Goal: Task Accomplishment & Management: Complete application form

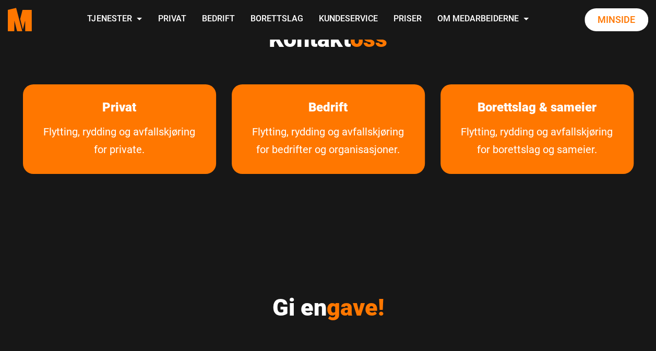
scroll to position [1812, 0]
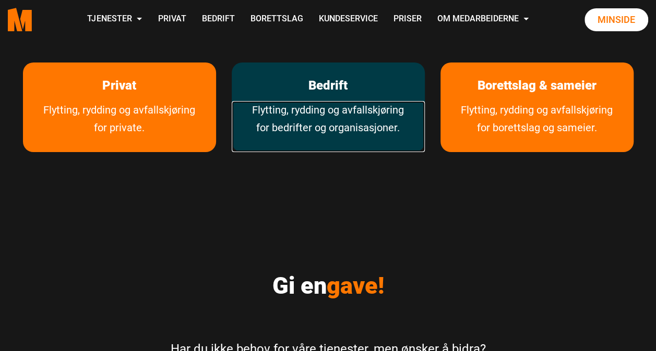
click at [336, 101] on link "Flytting, rydding og avfallskjøring for bedrifter og organisasjoner." at bounding box center [328, 126] width 193 height 51
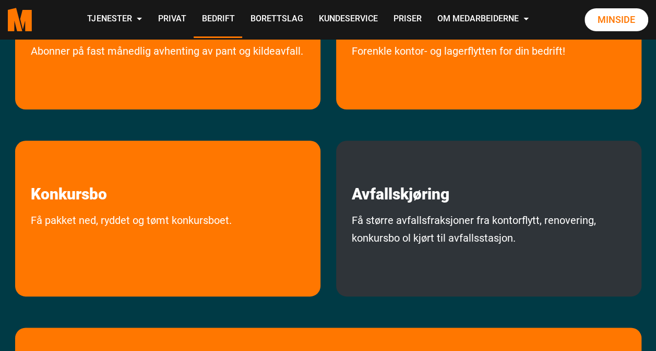
scroll to position [433, 0]
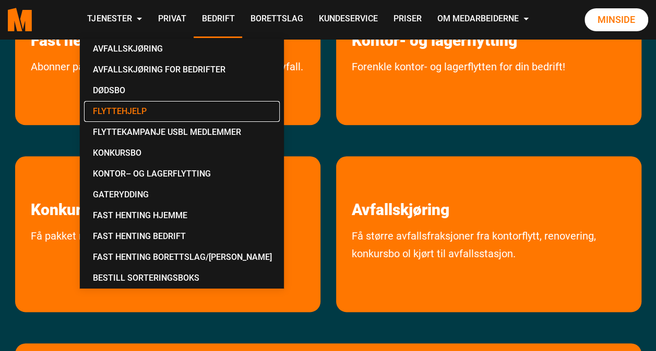
click at [129, 110] on link "Flyttehjelp" at bounding box center [182, 111] width 196 height 21
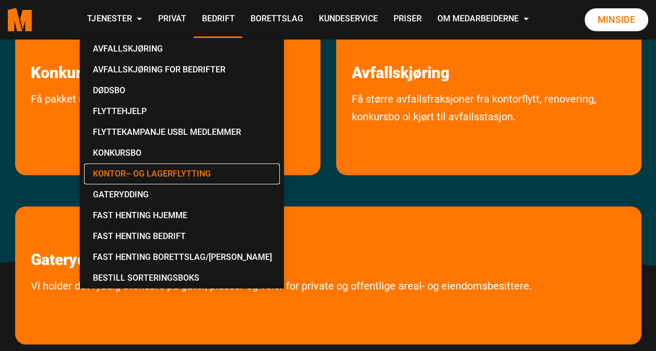
click at [175, 174] on link "Kontor– og lagerflytting" at bounding box center [182, 174] width 196 height 21
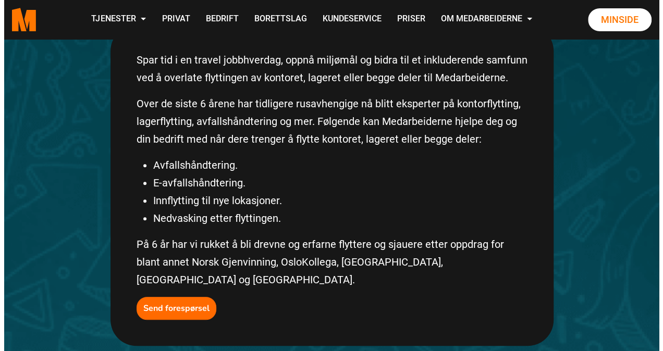
scroll to position [339, 0]
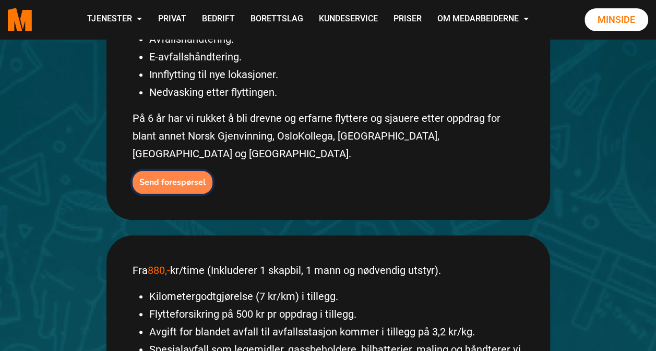
click at [173, 177] on b "Send forespørsel" at bounding box center [172, 182] width 66 height 11
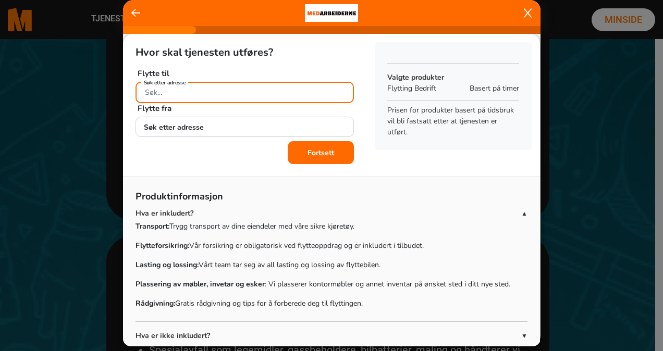
click at [235, 92] on input "Søk etter adresse" at bounding box center [245, 92] width 219 height 21
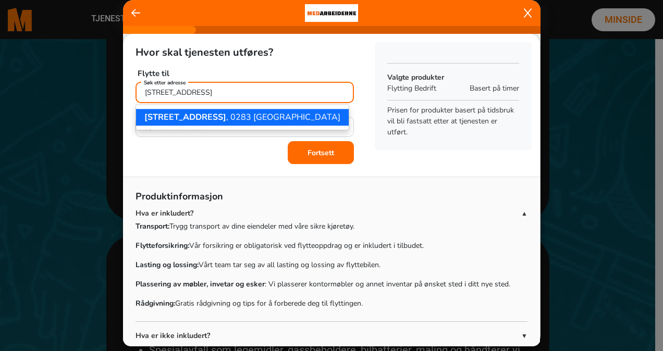
click at [230, 118] on ngb-highlight "[STREET_ADDRESS]" at bounding box center [242, 117] width 196 height 11
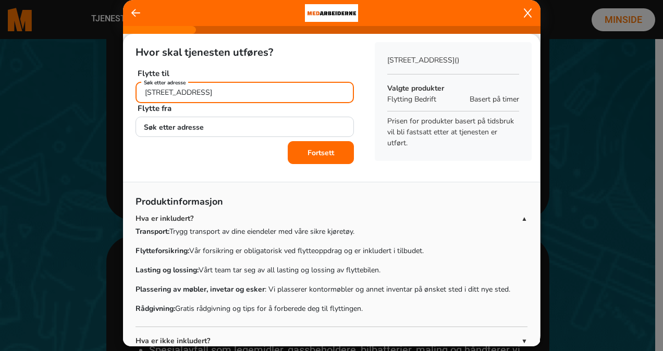
type input "Lilleakerveien 6D, 0283 Oslo"
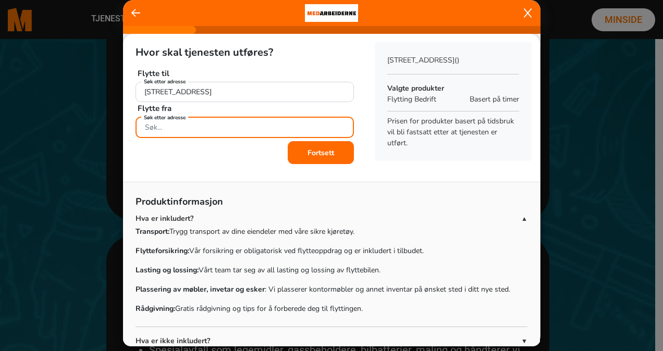
click at [227, 125] on input "Søk etter adresse" at bounding box center [245, 127] width 219 height 21
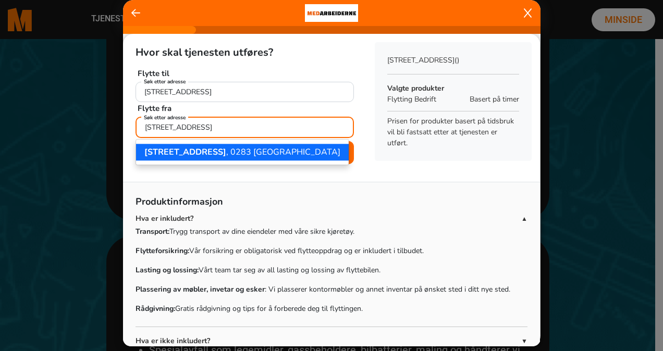
click at [207, 149] on span "Lilleakerveien 6D" at bounding box center [185, 152] width 82 height 11
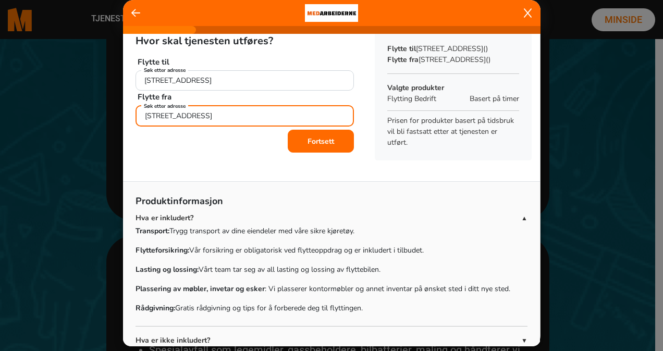
scroll to position [0, 0]
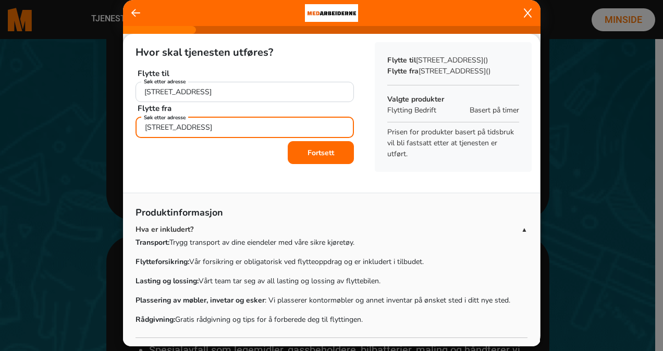
type input "Lilleakerveien 6D, 0283 Oslo"
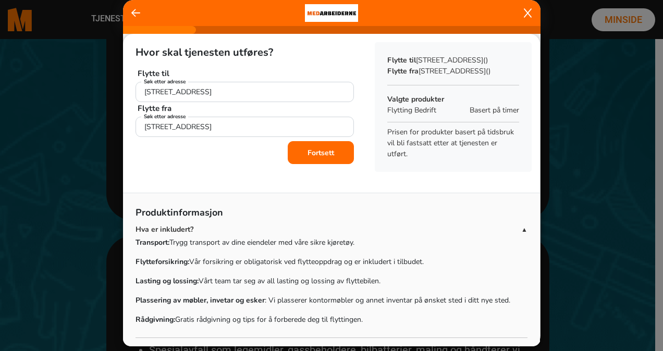
click at [312, 149] on b "Fortsett" at bounding box center [321, 153] width 27 height 10
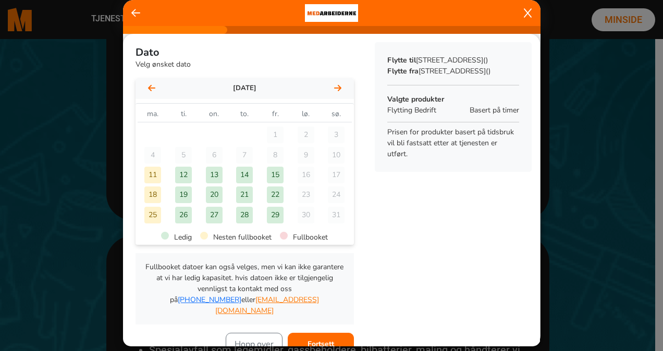
click at [153, 192] on div "18" at bounding box center [152, 195] width 17 height 17
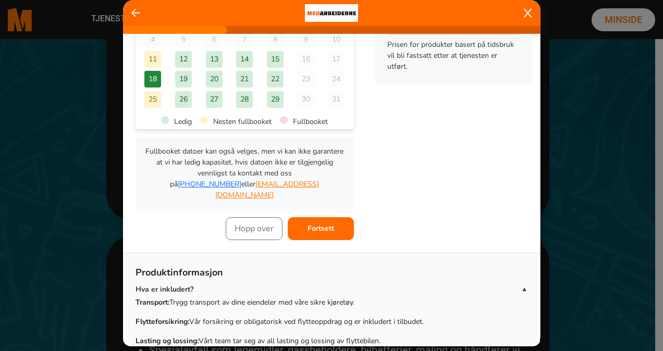
scroll to position [117, 0]
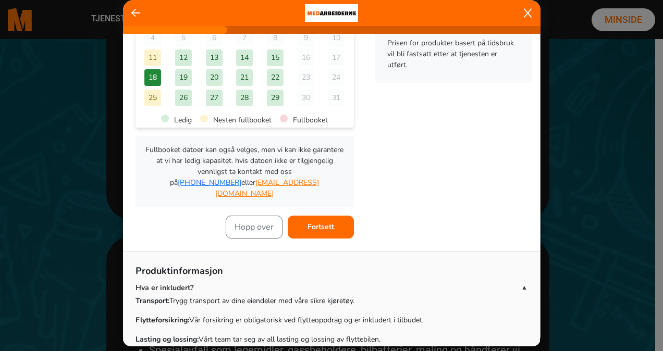
click at [308, 222] on b "Fortsett" at bounding box center [321, 227] width 27 height 10
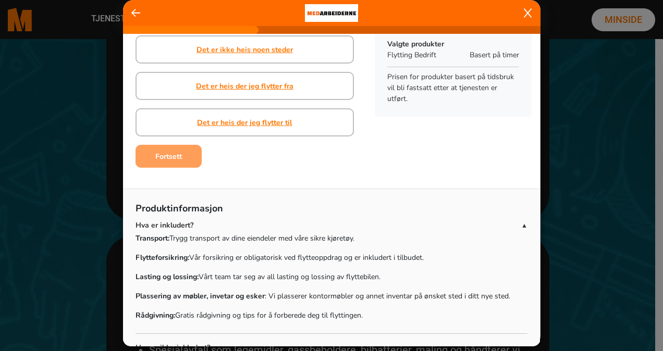
scroll to position [0, 0]
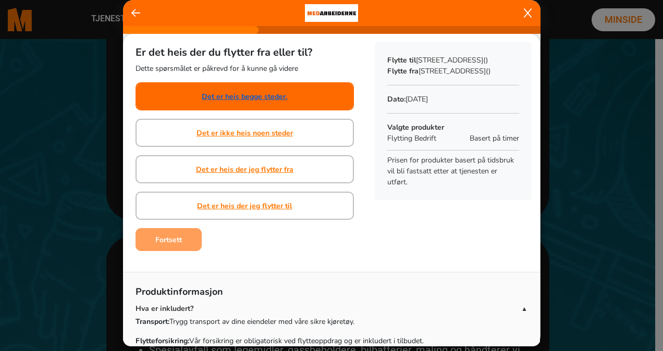
click at [265, 98] on link "Det er heis begge steder." at bounding box center [245, 96] width 86 height 11
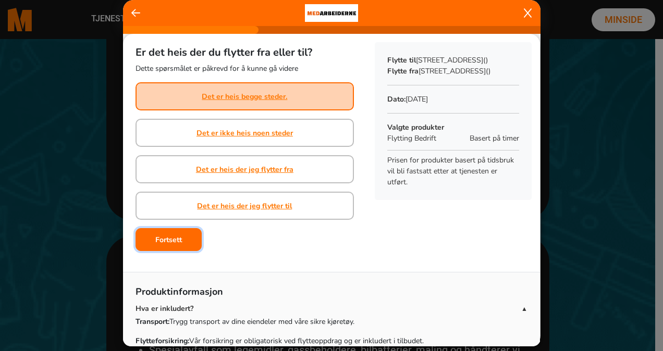
click at [174, 242] on b "Fortsett" at bounding box center [168, 240] width 27 height 10
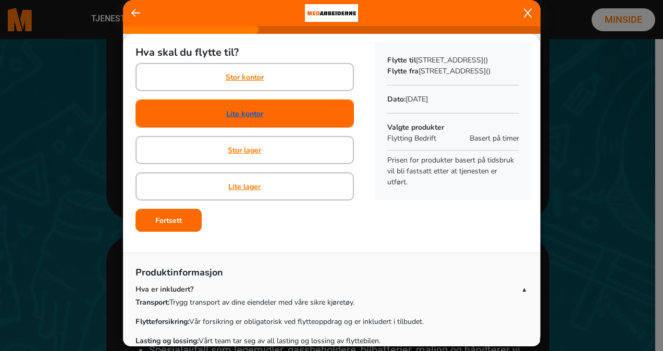
click at [239, 115] on link "Lite kontor" at bounding box center [244, 113] width 37 height 11
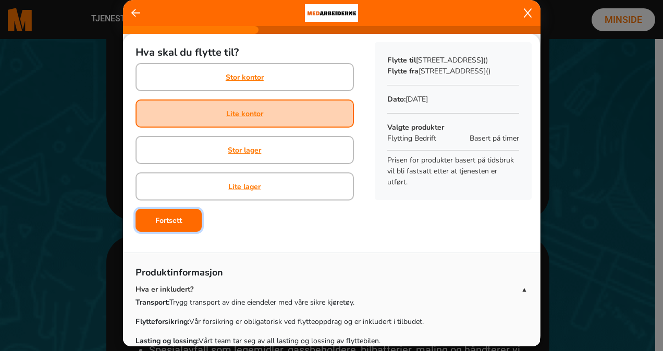
click at [170, 218] on b "Fortsett" at bounding box center [168, 221] width 27 height 10
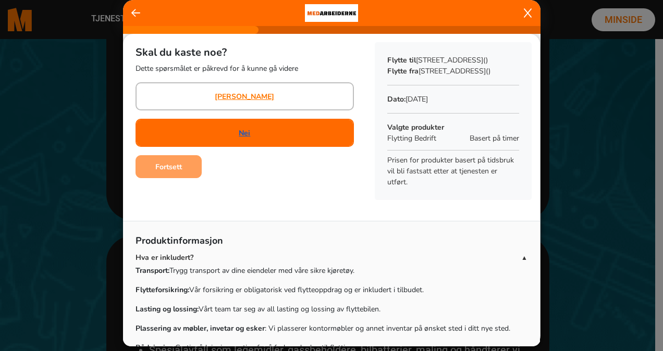
click at [240, 132] on link "Nei" at bounding box center [244, 133] width 11 height 11
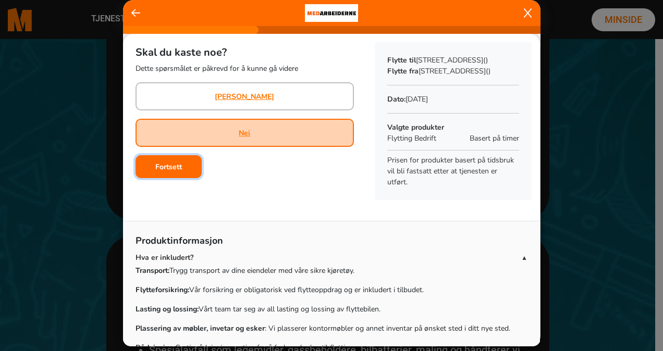
click at [162, 166] on b "Fortsett" at bounding box center [168, 167] width 27 height 10
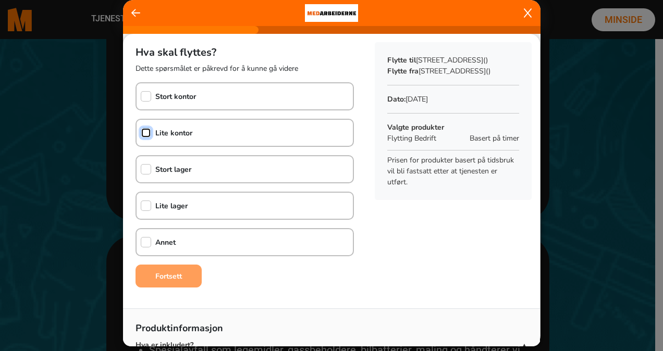
click at [148, 131] on input "checkbox" at bounding box center [146, 133] width 10 height 10
checkbox input "true"
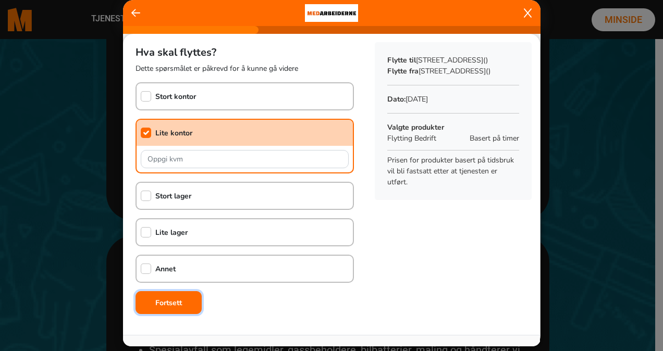
click at [163, 306] on b "Fortsett" at bounding box center [168, 303] width 27 height 10
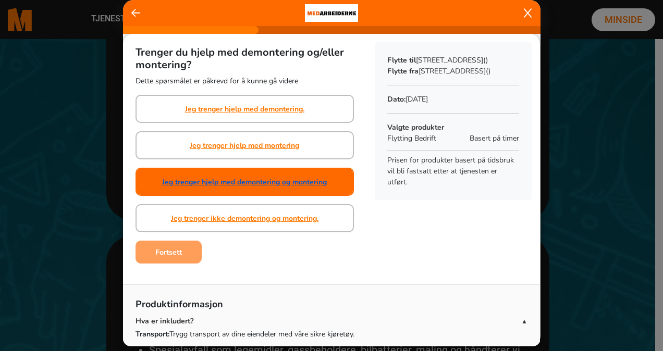
click at [259, 183] on link "Jeg trenger hjelp med demontering og montering" at bounding box center [244, 182] width 165 height 11
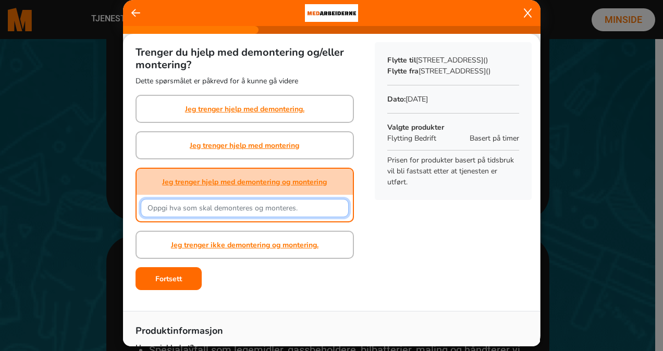
click at [262, 203] on input "text" at bounding box center [245, 208] width 208 height 18
type input "N"
type input "Dører på skap"
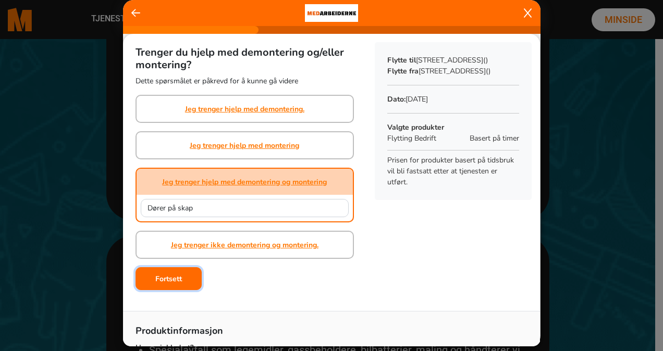
click at [170, 278] on b "Fortsett" at bounding box center [168, 279] width 27 height 10
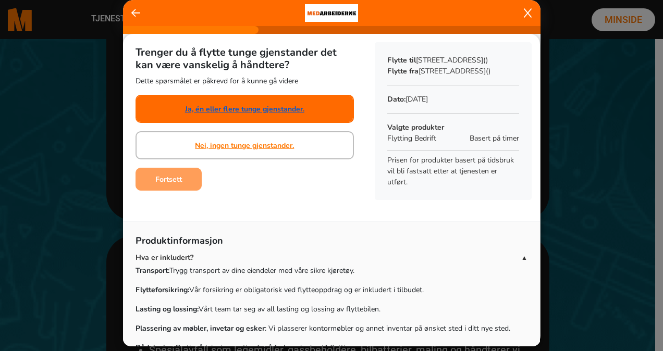
click at [235, 108] on link "Ja, én eller flere tunge gjenstander." at bounding box center [244, 109] width 119 height 11
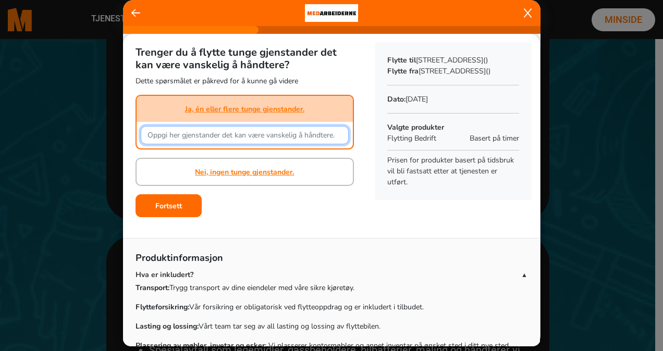
click at [236, 141] on input "text" at bounding box center [245, 135] width 208 height 18
click at [273, 136] on input "Ett tungt skap og 4 skrivebord, resten normalt tung" at bounding box center [245, 135] width 208 height 18
click at [326, 133] on input "Ett tungt skap og 4 skrivebord, resten "normalt tung" at bounding box center [245, 135] width 208 height 18
type input "Ett tungt skap og 4 skrivebord, resten "normalt tungt""
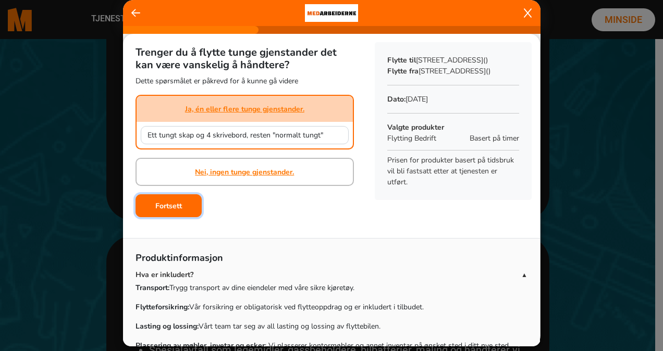
click at [163, 202] on b "Fortsett" at bounding box center [168, 206] width 27 height 10
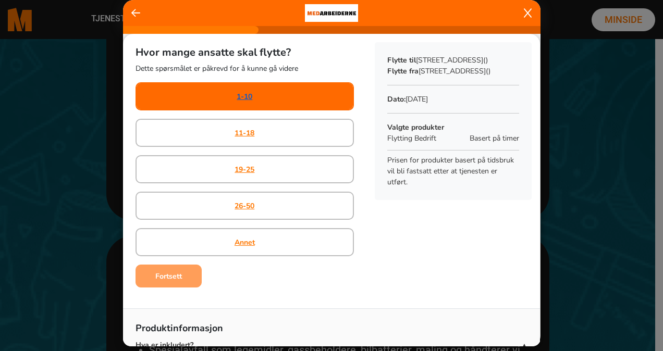
click at [241, 97] on link "1-10" at bounding box center [245, 96] width 16 height 11
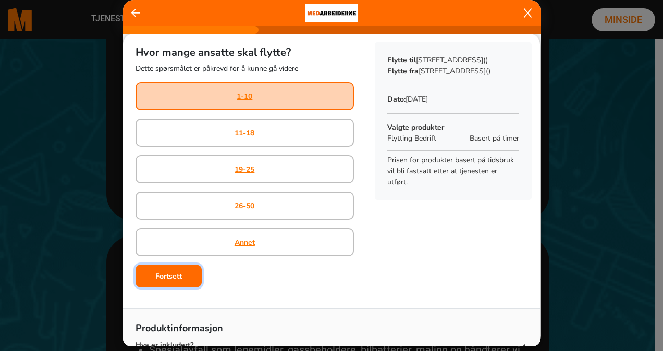
click at [172, 276] on b "Fortsett" at bounding box center [168, 277] width 27 height 10
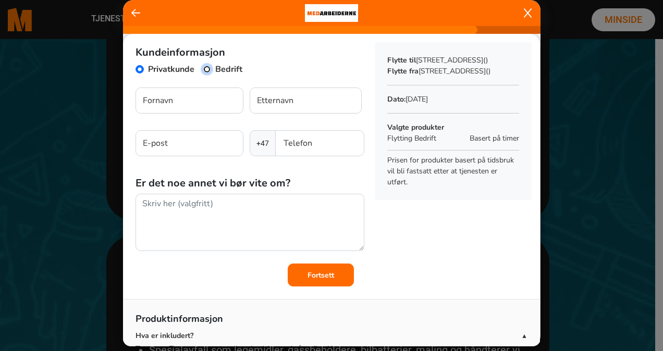
click at [206, 70] on input "Bedrift" at bounding box center [207, 69] width 8 height 8
radio input "true"
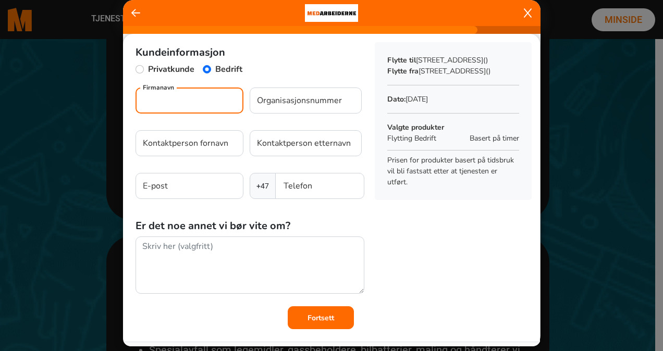
click at [199, 104] on input "Firmanavn" at bounding box center [190, 101] width 108 height 26
type input "Bransjerådet for Kosmetikk og Hygiene"
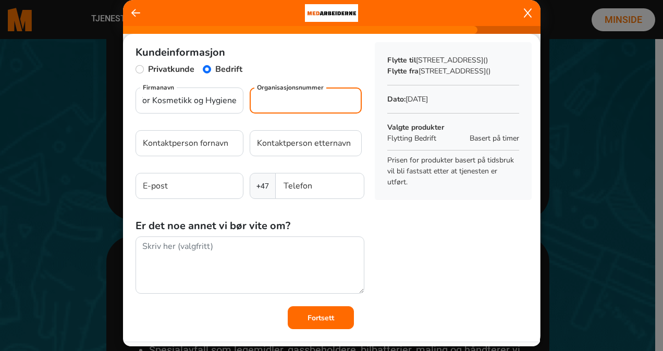
scroll to position [0, 0]
click at [278, 101] on input "Organisasjonsnummer" at bounding box center [306, 101] width 112 height 26
type input "970205136"
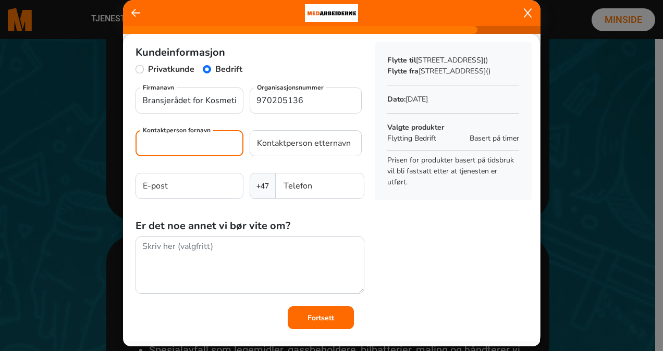
click at [180, 150] on input "Kontaktperson fornavn" at bounding box center [190, 143] width 108 height 26
type input "Kosmetikkleverandørenes Forening (KLF)"
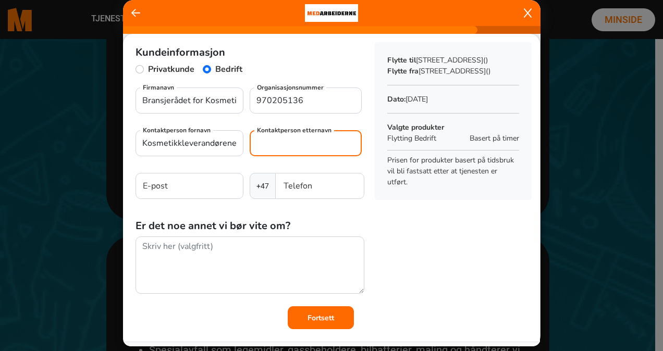
type input "Kosmetikkleverandørenes Forening (KLF)"
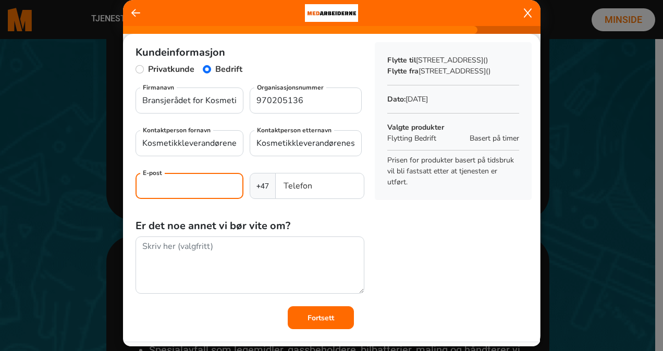
type input "lin.grieg.teigland@klf.no"
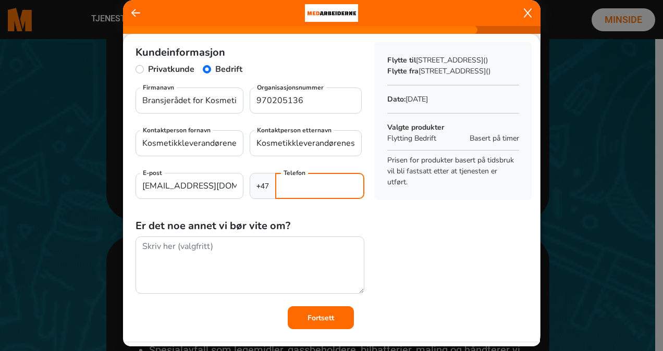
type input "93497794"
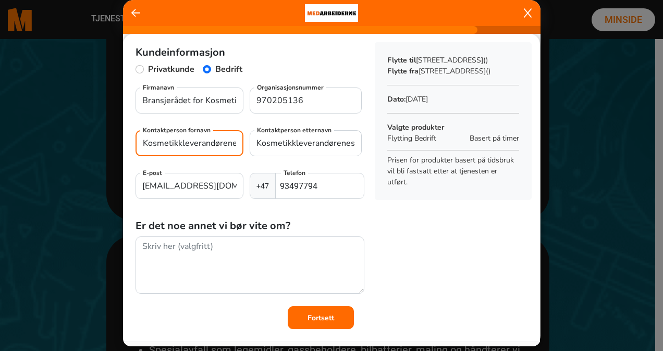
scroll to position [0, 62]
drag, startPoint x: 142, startPoint y: 143, endPoint x: 312, endPoint y: 143, distance: 170.0
click at [312, 143] on div "Kosmetikkleverandørenes Forening (KLF) Kontaktperson fornavn Kosmetikkleverandø…" at bounding box center [250, 147] width 229 height 34
type input "Lin"
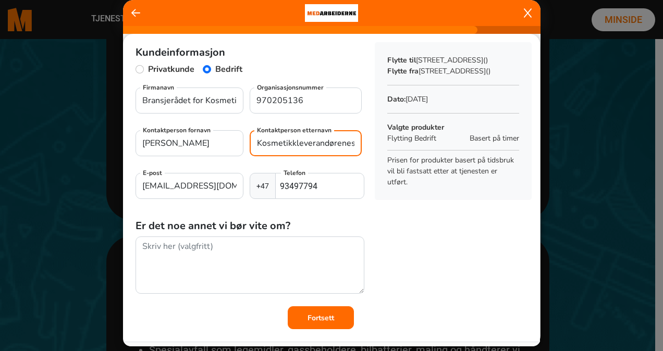
click at [312, 143] on input "Kosmetikkleverandørenes Forening (KLF)" at bounding box center [306, 143] width 112 height 26
drag, startPoint x: 352, startPoint y: 142, endPoint x: 181, endPoint y: 141, distance: 171.0
click at [181, 141] on div "Lin Kontaktperson fornavn KosmetikkleverGrieg Teiglandandørenes Forening (KLF) …" at bounding box center [250, 147] width 229 height 34
drag, startPoint x: 278, startPoint y: 144, endPoint x: 447, endPoint y: 152, distance: 169.1
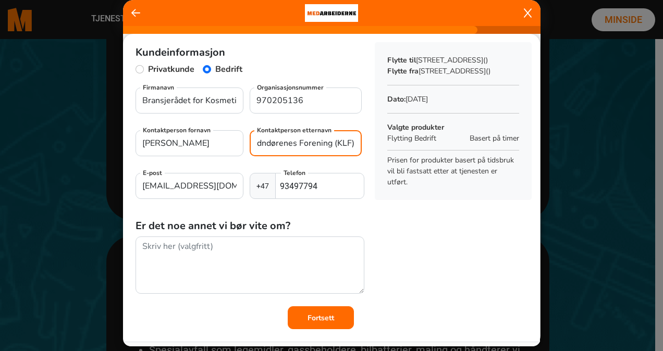
click at [447, 152] on div "Kundeinformasjon Privatkunde Bedrift Bransjerådet for Kosmetikk og Hygiene Firm…" at bounding box center [331, 182] width 417 height 296
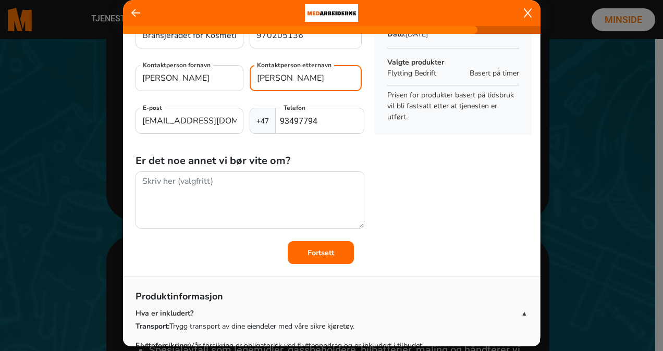
scroll to position [0, 0]
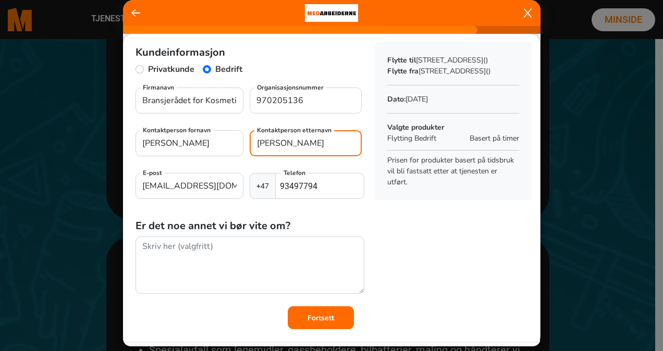
type input "Grieg Teigland"
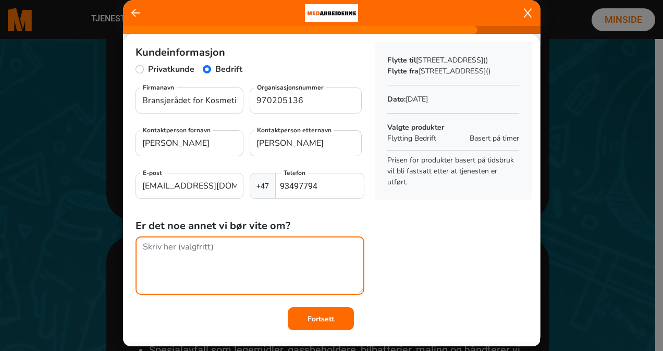
click at [235, 250] on textarea at bounding box center [250, 266] width 229 height 58
click at [266, 248] on textarea "Ønskelig at dere starter ca kl 10 om mulig." at bounding box center [250, 266] width 229 height 58
click at [144, 246] on textarea "Ønskelig at dere starter ca kl 10 om mulig." at bounding box center [250, 266] width 229 height 58
click at [320, 250] on textarea "Ønskelig at dere starter ca kl 10 om mulig." at bounding box center [250, 266] width 229 height 58
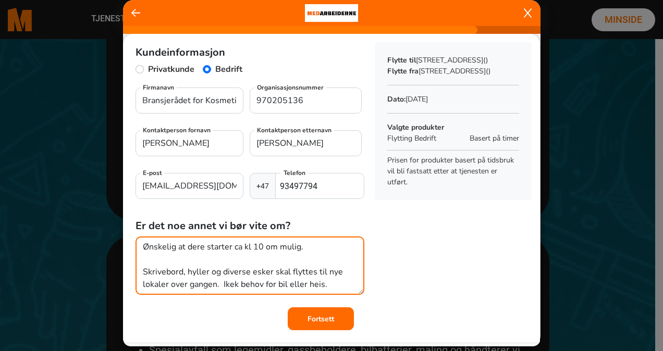
click at [228, 284] on textarea "Ønskelig at dere starter ca kl 10 om mulig. Skrivebord, hyller og diverse esker…" at bounding box center [250, 266] width 229 height 58
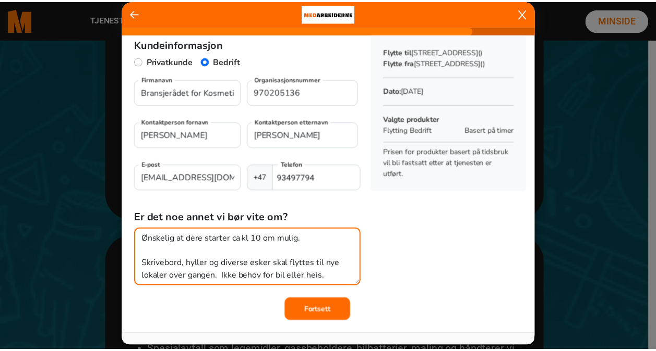
scroll to position [13, 0]
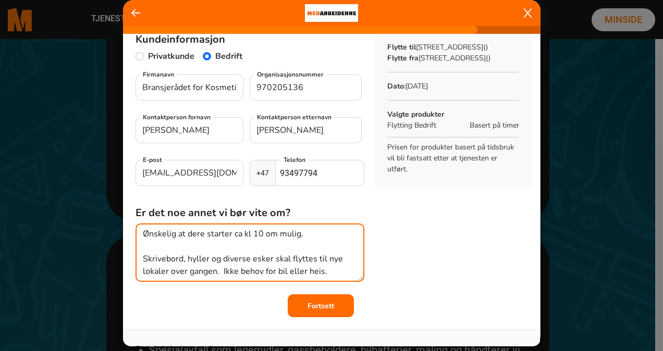
type textarea "Ønskelig at dere starter ca kl 10 om mulig. Skrivebord, hyller og diverse esker…"
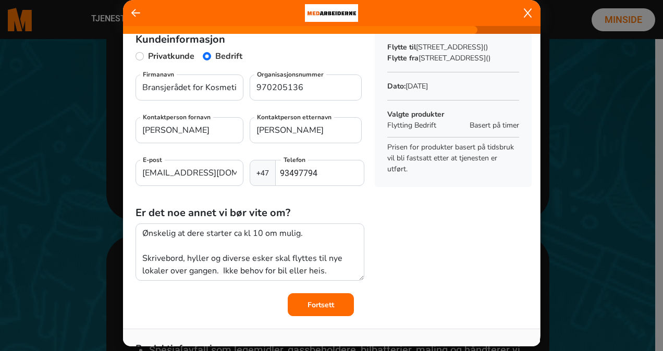
click at [316, 304] on b "Fortsett" at bounding box center [321, 305] width 27 height 10
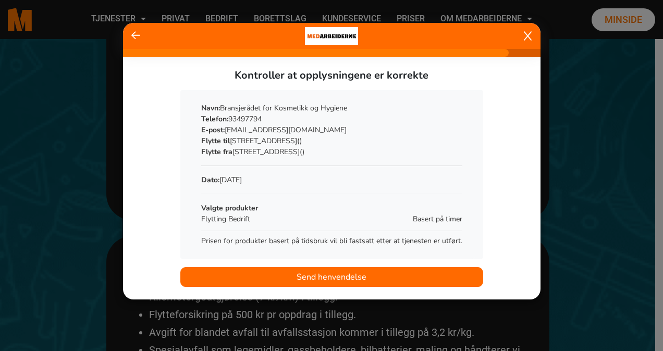
click at [311, 273] on span "Send henvendelse" at bounding box center [332, 277] width 70 height 13
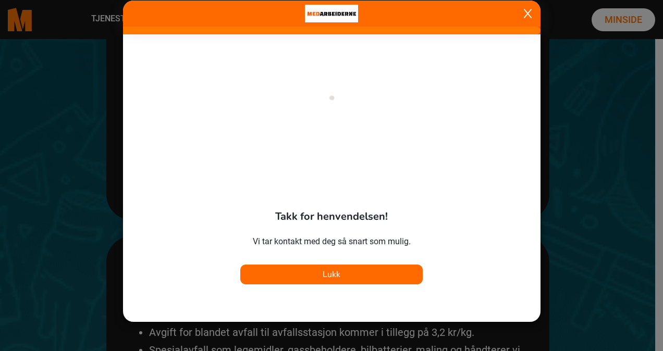
click at [330, 273] on span "Lukk" at bounding box center [332, 274] width 18 height 11
